Goal: Task Accomplishment & Management: Use online tool/utility

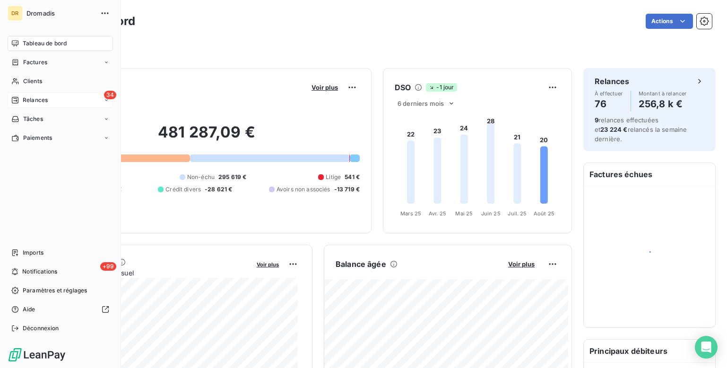
click at [66, 102] on div "34 Relances" at bounding box center [60, 100] width 105 height 15
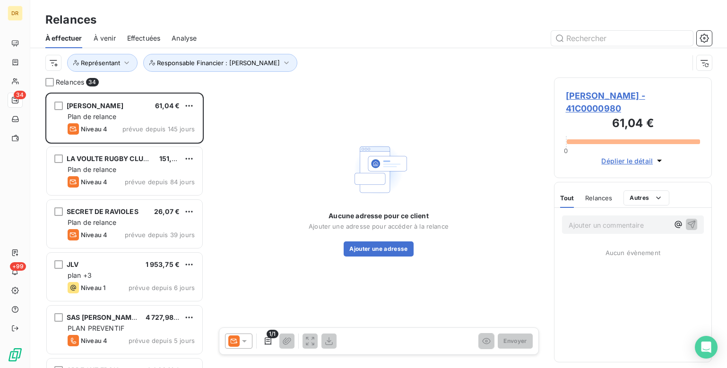
scroll to position [268, 151]
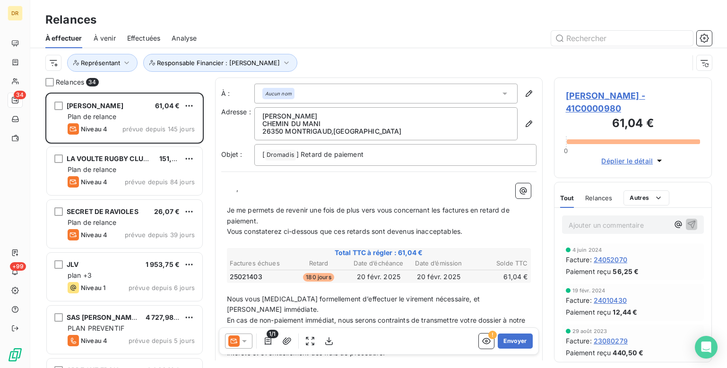
click at [148, 38] on span "Effectuées" at bounding box center [144, 38] width 34 height 9
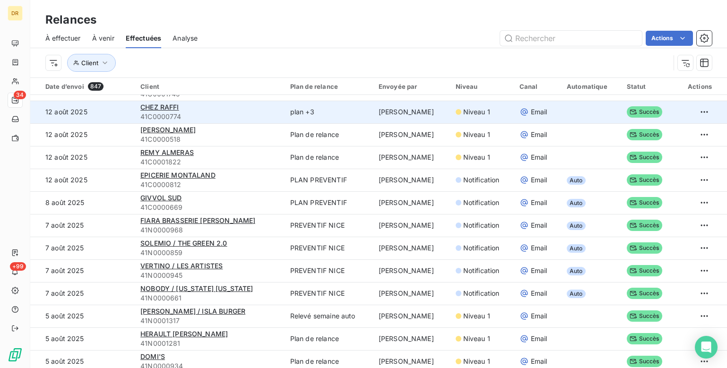
scroll to position [472, 0]
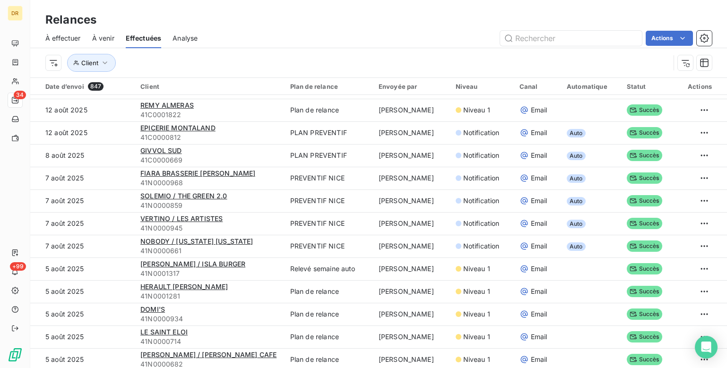
click at [48, 39] on span "À effectuer" at bounding box center [62, 38] width 35 height 9
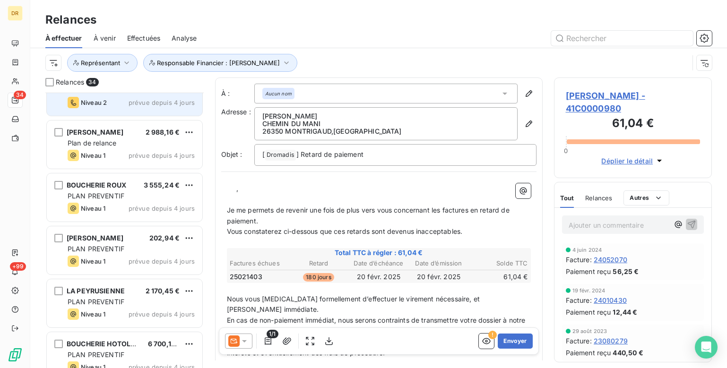
scroll to position [709, 0]
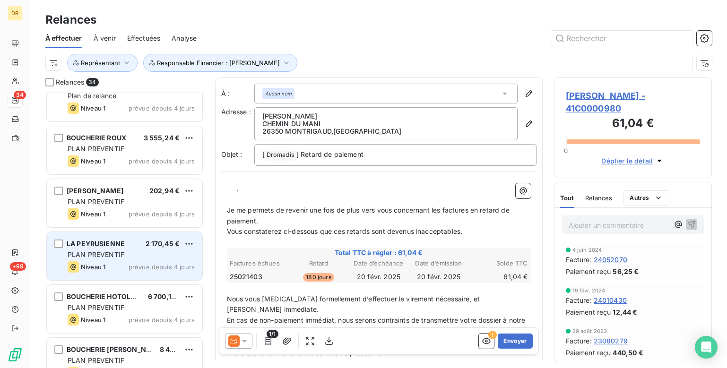
click at [113, 253] on span "PLAN PREVENTIF" at bounding box center [96, 254] width 57 height 8
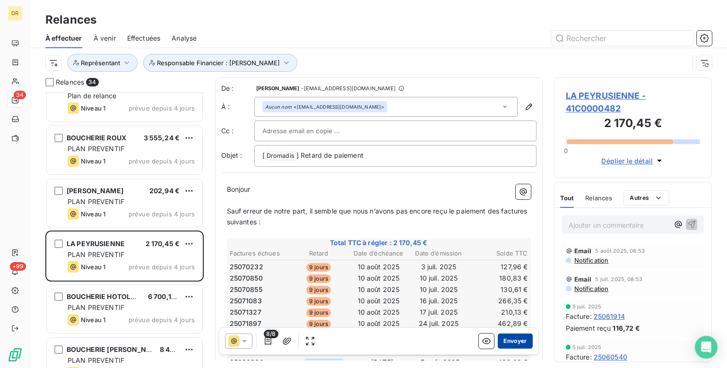
click at [515, 341] on button "Envoyer" at bounding box center [514, 341] width 34 height 15
